Goal: Task Accomplishment & Management: Manage account settings

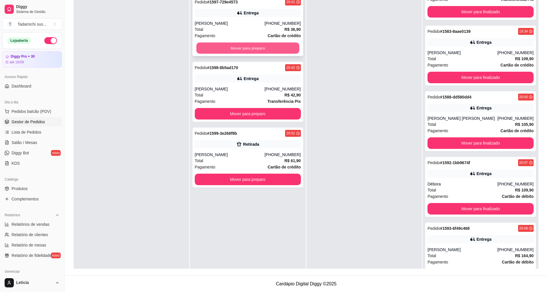
click at [268, 46] on button "Mover para preparo" at bounding box center [247, 48] width 103 height 11
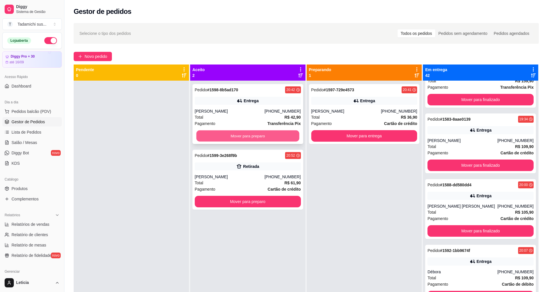
click at [244, 134] on button "Mover para preparo" at bounding box center [247, 135] width 103 height 11
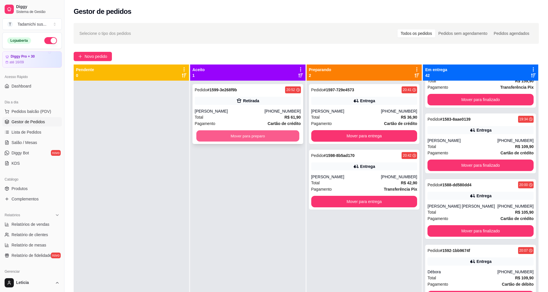
click at [251, 132] on button "Mover para preparo" at bounding box center [247, 135] width 103 height 11
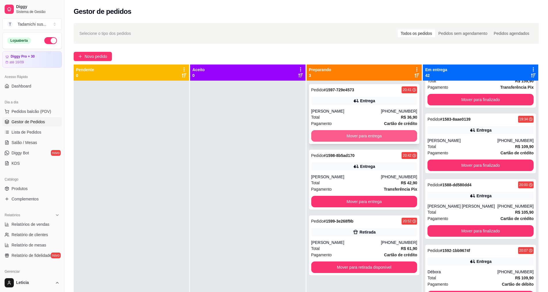
click at [356, 134] on button "Mover para entrega" at bounding box center [364, 136] width 106 height 12
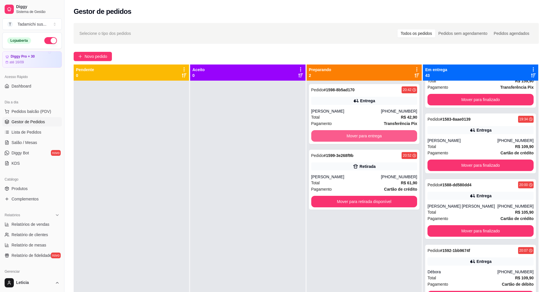
click at [356, 134] on button "Mover para entrega" at bounding box center [364, 136] width 106 height 12
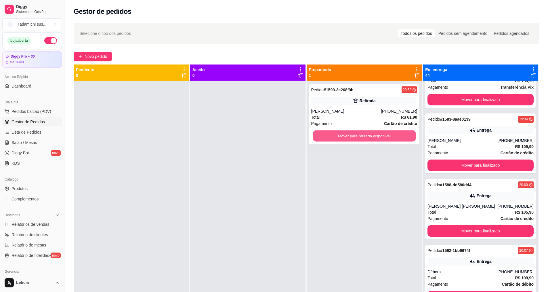
click at [356, 134] on button "Mover para retirada disponível" at bounding box center [364, 135] width 103 height 11
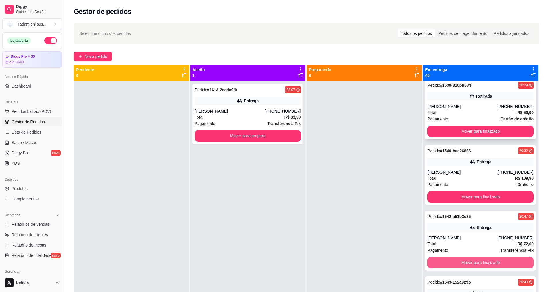
scroll to position [1405, 0]
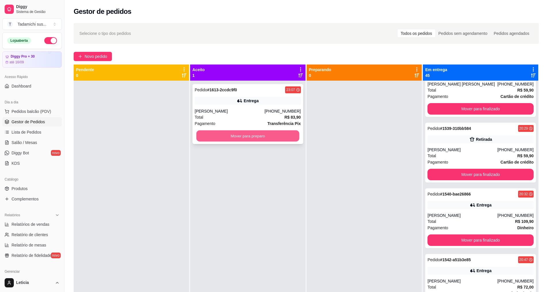
click at [246, 132] on button "Mover para preparo" at bounding box center [247, 135] width 103 height 11
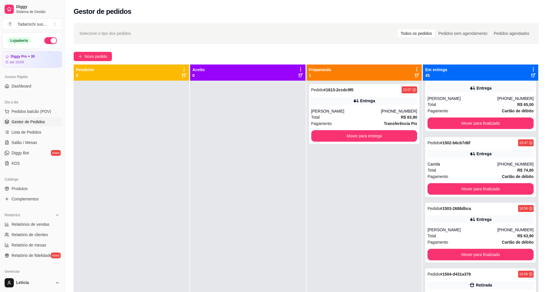
scroll to position [0, 0]
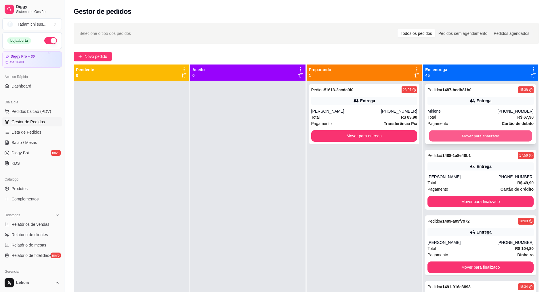
click at [491, 134] on button "Mover para finalizado" at bounding box center [480, 135] width 103 height 11
click at [492, 134] on button "Mover para finalizado" at bounding box center [480, 135] width 103 height 11
click at [492, 134] on button "Mover para finalizado" at bounding box center [481, 136] width 106 height 12
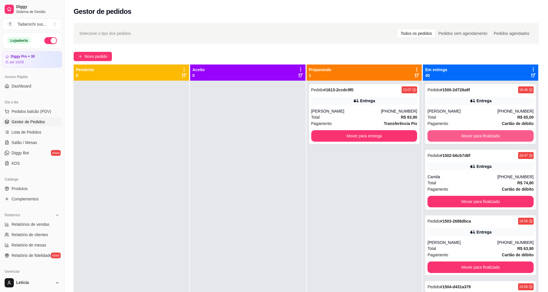
click at [492, 134] on button "Mover para finalizado" at bounding box center [481, 136] width 106 height 12
click at [492, 134] on div "Mover para finalizado" at bounding box center [481, 136] width 106 height 12
click at [492, 135] on button "Mover para finalizado" at bounding box center [481, 136] width 106 height 12
click at [492, 196] on button "Mover para finalizado" at bounding box center [481, 202] width 106 height 12
click at [492, 135] on button "Mover para finalizado" at bounding box center [481, 136] width 106 height 12
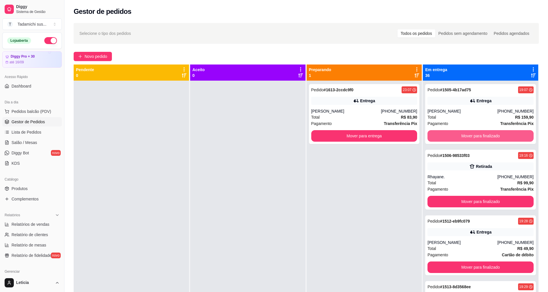
click at [492, 135] on button "Mover para finalizado" at bounding box center [481, 136] width 106 height 12
click at [492, 135] on button "Mover para finalizado" at bounding box center [480, 135] width 103 height 11
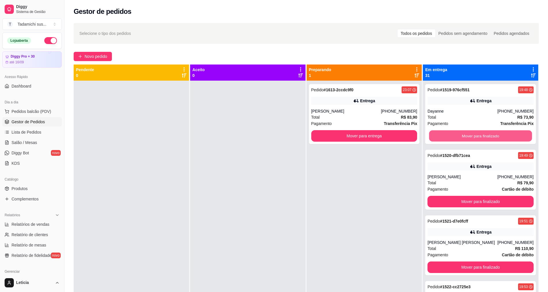
click at [492, 135] on button "Mover para finalizado" at bounding box center [480, 135] width 103 height 11
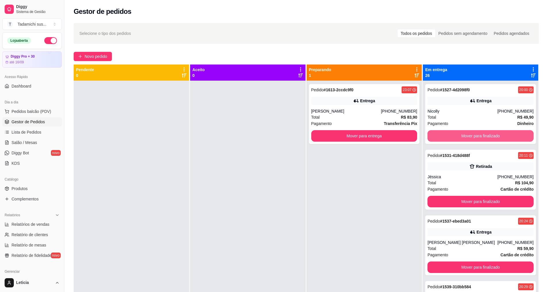
click at [492, 135] on button "Mover para finalizado" at bounding box center [481, 136] width 106 height 12
click at [492, 135] on button "Mover para finalizado" at bounding box center [480, 135] width 103 height 11
click at [492, 135] on button "Mover para finalizado" at bounding box center [481, 136] width 106 height 12
click at [492, 135] on button "Mover para finalizado" at bounding box center [480, 135] width 103 height 11
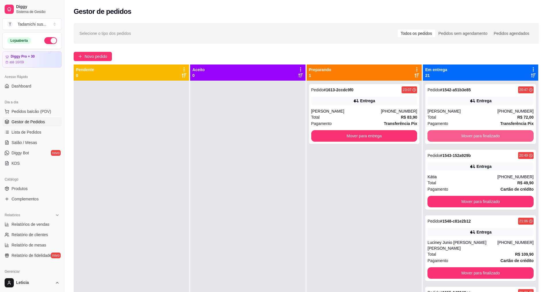
click at [492, 135] on button "Mover para finalizado" at bounding box center [481, 136] width 106 height 12
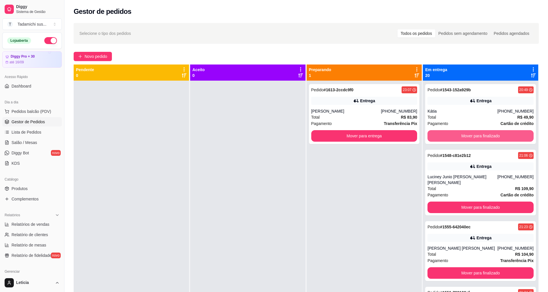
click at [492, 135] on button "Mover para finalizado" at bounding box center [481, 136] width 106 height 12
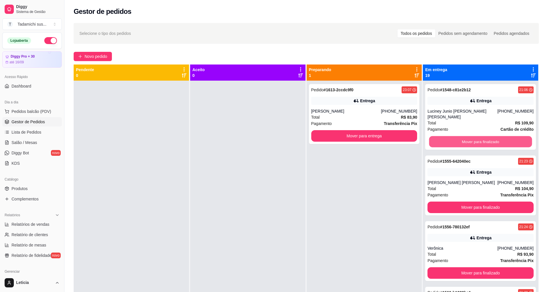
click at [492, 136] on button "Mover para finalizado" at bounding box center [480, 141] width 103 height 11
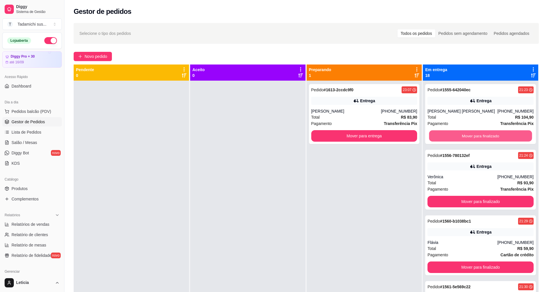
click at [492, 135] on button "Mover para finalizado" at bounding box center [480, 135] width 103 height 11
click at [492, 135] on button "Mover para finalizado" at bounding box center [481, 136] width 106 height 12
click at [492, 135] on button "Mover para finalizado" at bounding box center [480, 135] width 103 height 11
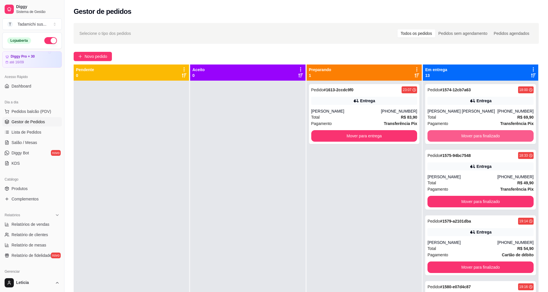
click at [492, 135] on button "Mover para finalizado" at bounding box center [481, 136] width 106 height 12
click at [492, 135] on button "Mover para finalizado" at bounding box center [480, 135] width 103 height 11
click at [492, 135] on button "Mover para finalizado" at bounding box center [481, 136] width 106 height 12
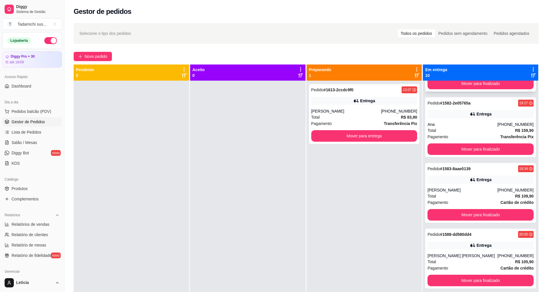
scroll to position [144, 0]
